Goal: Navigation & Orientation: Find specific page/section

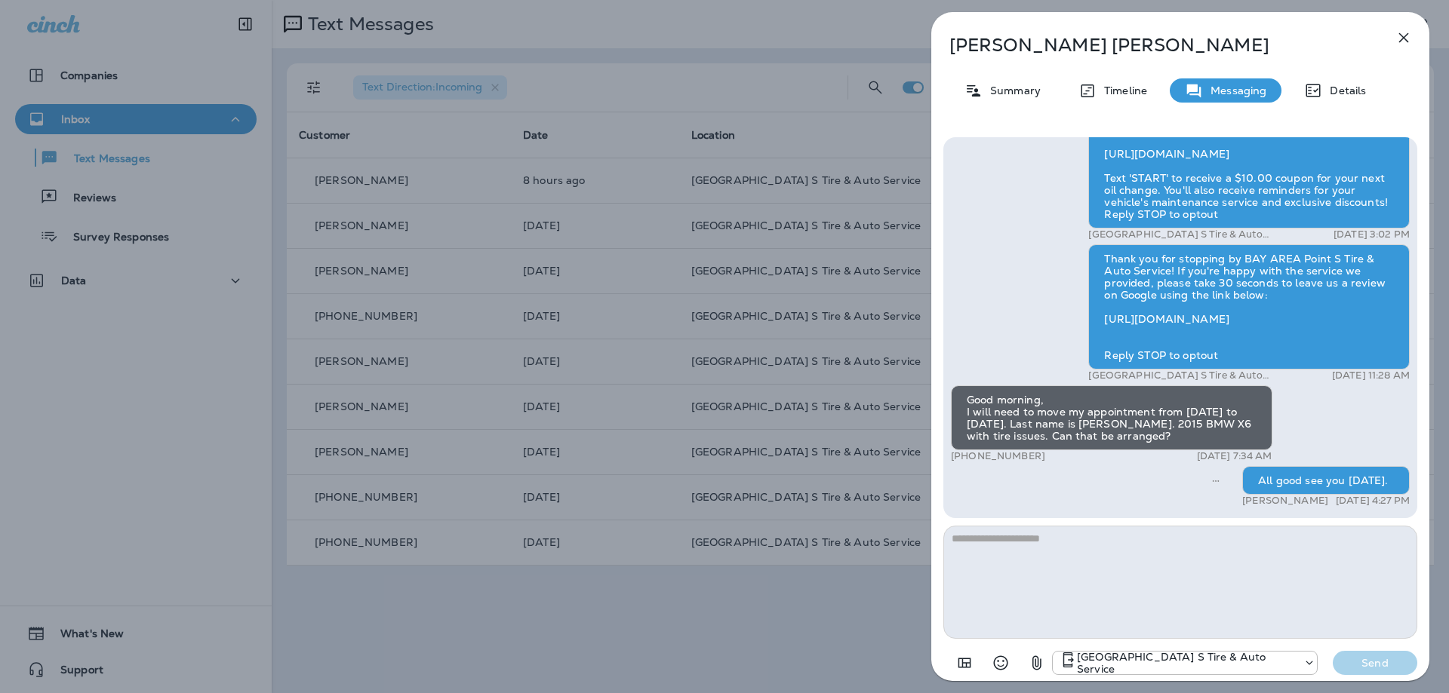
click at [1401, 35] on icon "button" at bounding box center [1404, 38] width 10 height 10
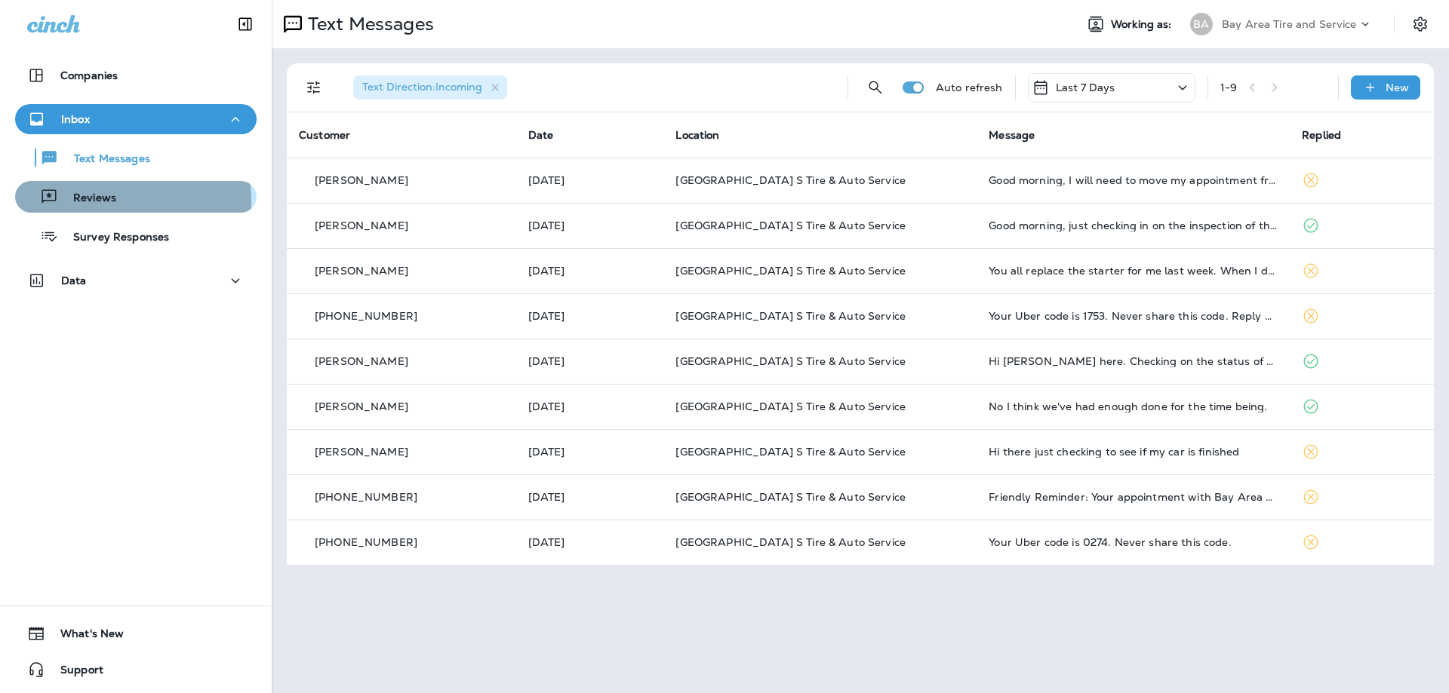
click at [108, 201] on p "Reviews" at bounding box center [87, 199] width 58 height 14
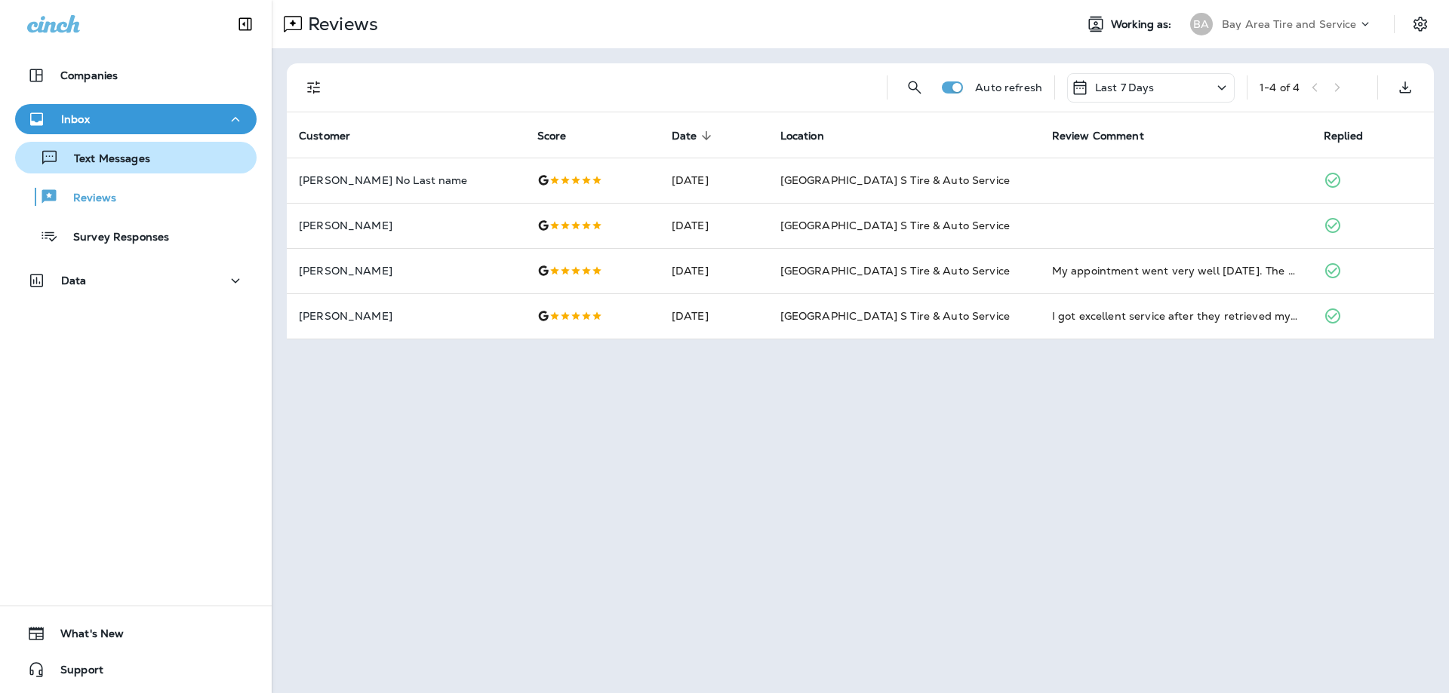
click at [92, 157] on p "Text Messages" at bounding box center [104, 159] width 91 height 14
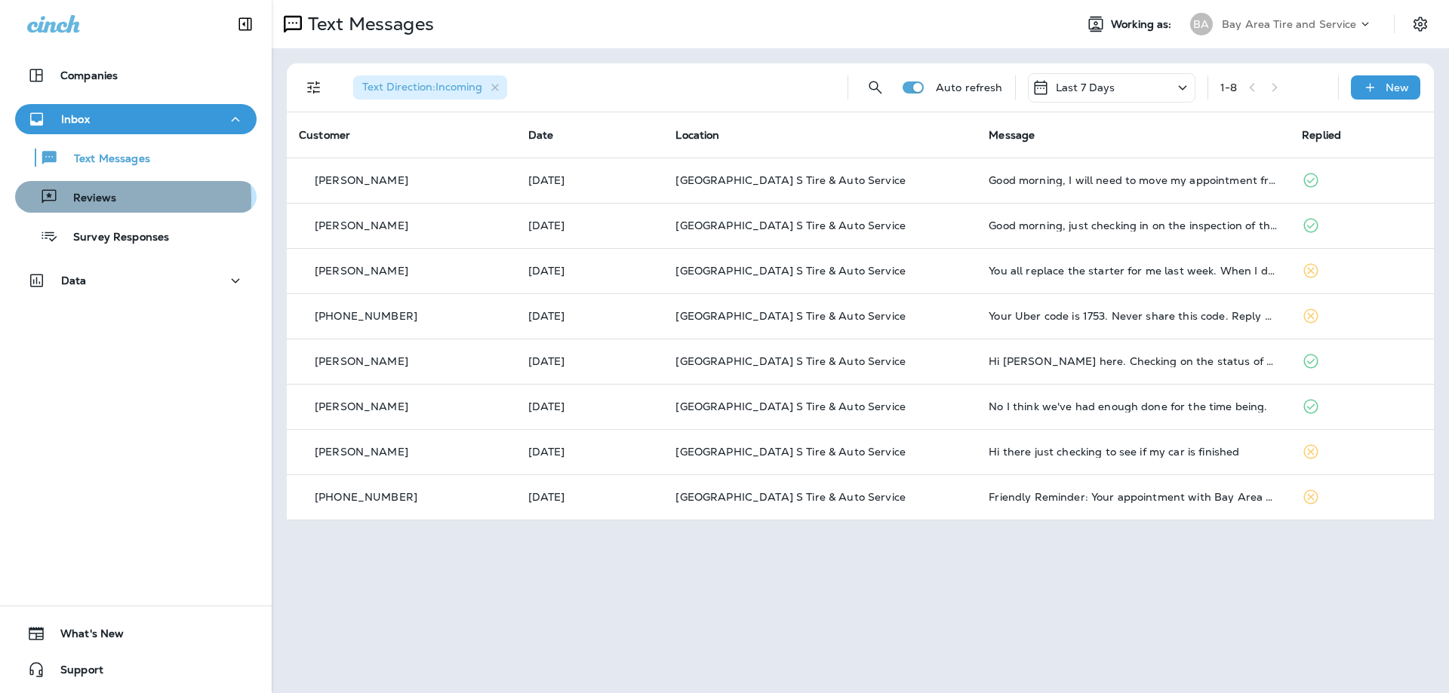
click at [109, 199] on p "Reviews" at bounding box center [87, 199] width 58 height 14
